Goal: Task Accomplishment & Management: Manage account settings

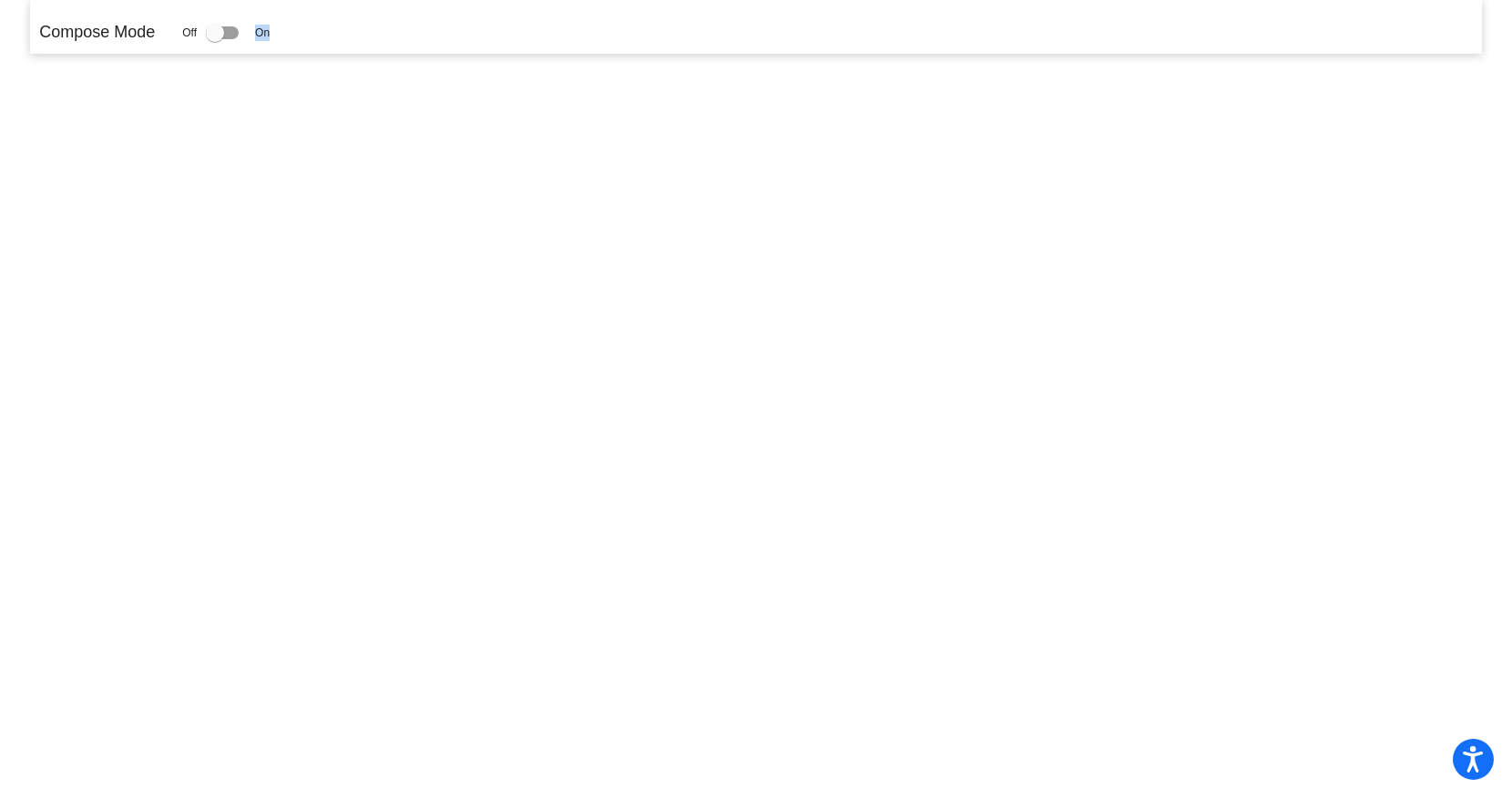
drag, startPoint x: 220, startPoint y: 34, endPoint x: 271, endPoint y: 43, distance: 51.8
click at [270, 43] on div "Off On" at bounding box center [226, 32] width 88 height 21
click at [231, 31] on div at bounding box center [222, 33] width 33 height 13
click at [215, 39] on input "checkbox" at bounding box center [214, 39] width 1 height 1
checkbox input "true"
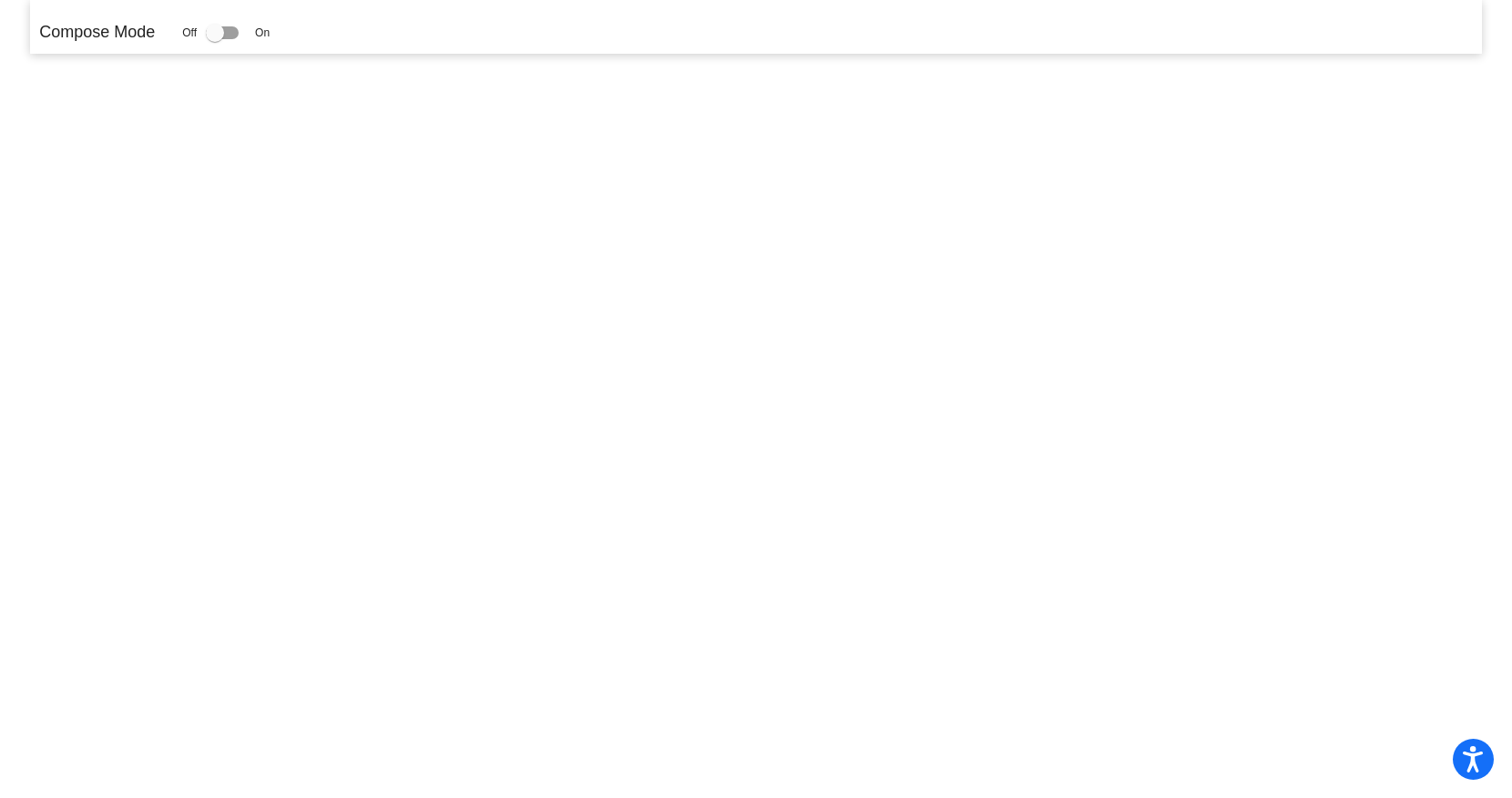
click at [92, 24] on p "Compose Mode" at bounding box center [97, 32] width 116 height 24
click at [1465, 767] on icon "Open accessiBe: accessibility options, statement and help" at bounding box center [1472, 758] width 21 height 29
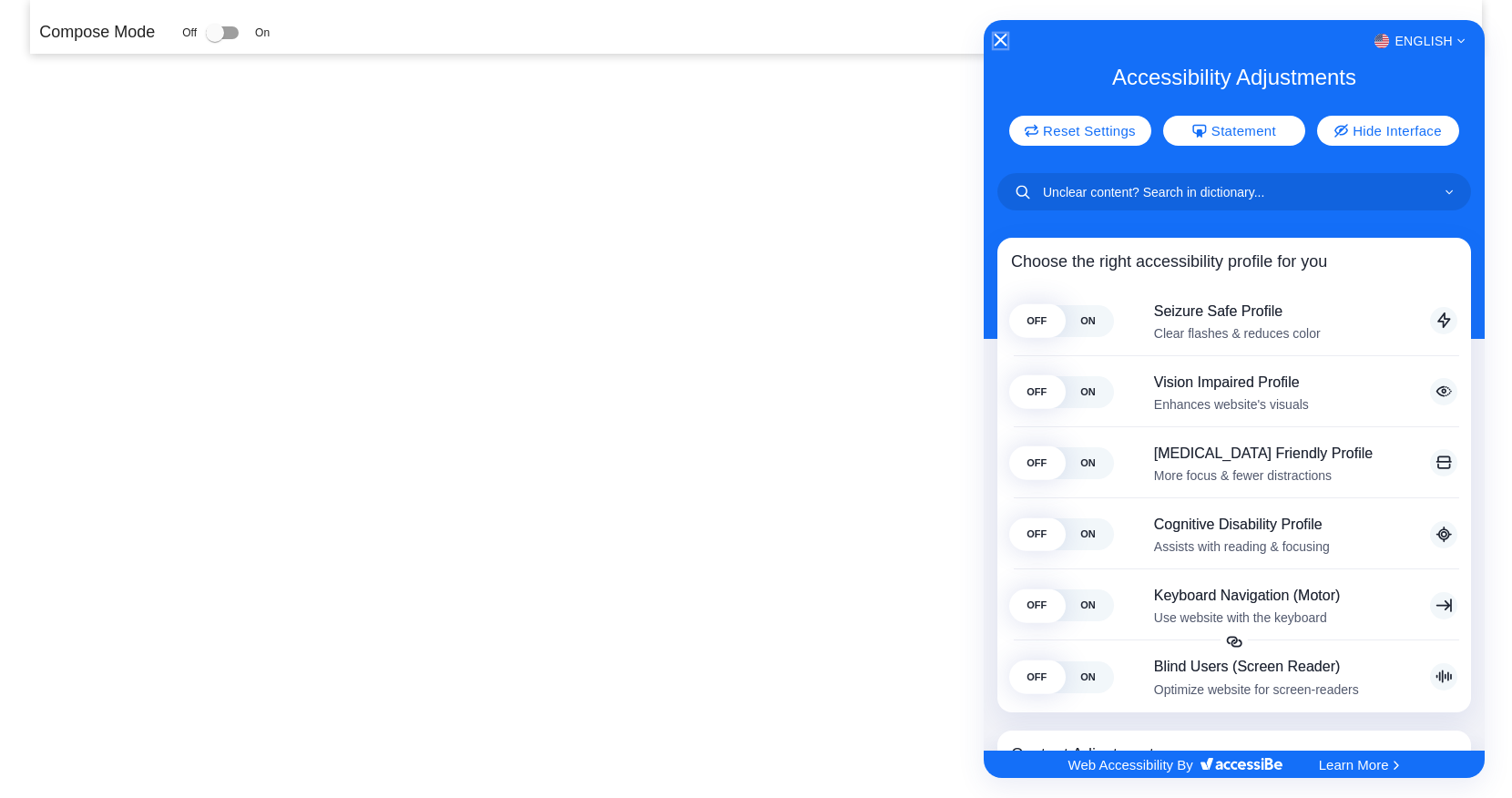
click at [1004, 44] on icon "Close Accessibility Interface" at bounding box center [1001, 40] width 13 height 13
